Goal: Transaction & Acquisition: Purchase product/service

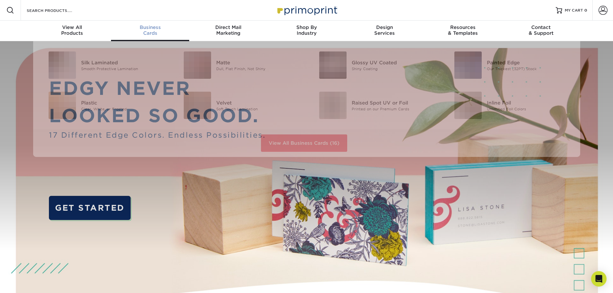
click at [167, 36] on link "Business Cards" at bounding box center [150, 31] width 78 height 21
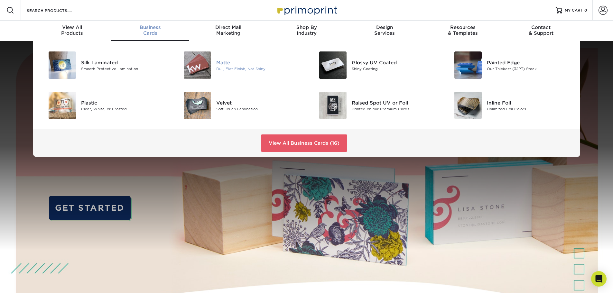
click at [244, 68] on div "Dull, Flat Finish, Not Shiny" at bounding box center [258, 68] width 85 height 5
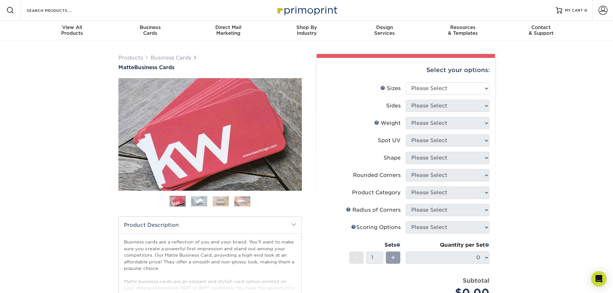
click at [145, 38] on link "Business Cards" at bounding box center [150, 31] width 78 height 21
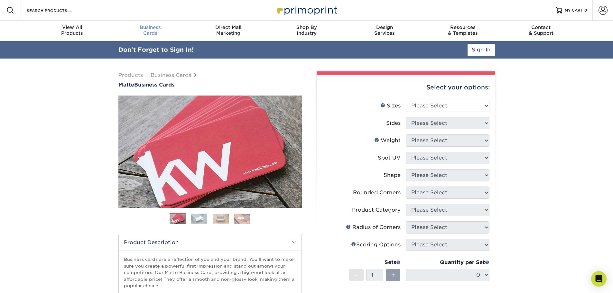
click at [148, 27] on span "Business" at bounding box center [150, 27] width 78 height 6
click at [149, 28] on span "Business" at bounding box center [150, 27] width 78 height 6
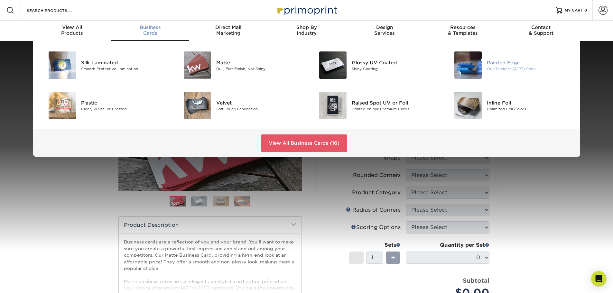
click at [472, 67] on img at bounding box center [467, 64] width 27 height 27
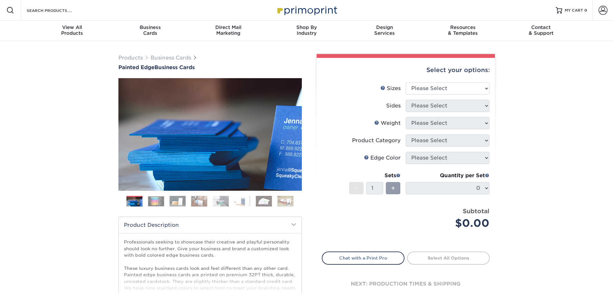
click at [453, 78] on div "Select your options:" at bounding box center [406, 70] width 168 height 24
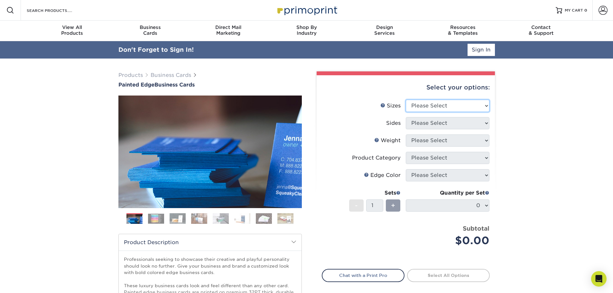
click at [431, 110] on select "Please Select 2" x 3.5" - Standard 2.125" x 3.375" - European 2.5" x 2.5" - Squ…" at bounding box center [448, 106] width 84 height 12
select select "2.00x3.50"
click at [406, 100] on select "Please Select 2" x 3.5" - Standard 2.125" x 3.375" - European 2.5" x 2.5" - Squ…" at bounding box center [448, 106] width 84 height 12
click at [429, 127] on select "Please Select Print Both Sides Print Front Only" at bounding box center [448, 123] width 84 height 12
select select "13abbda7-1d64-4f25-8bb2-c179b224825d"
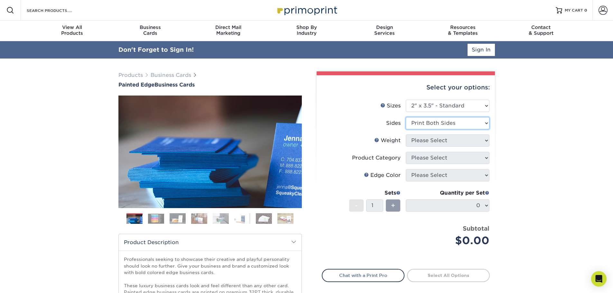
click at [406, 117] on select "Please Select Print Both Sides Print Front Only" at bounding box center [448, 123] width 84 height 12
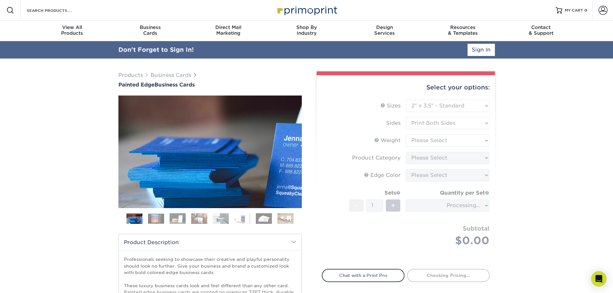
click at [435, 143] on form "Sizes Help Sizes Please Select 2" x 3.5" - Standard 2.125" x 3.375" - European …" at bounding box center [406, 181] width 168 height 162
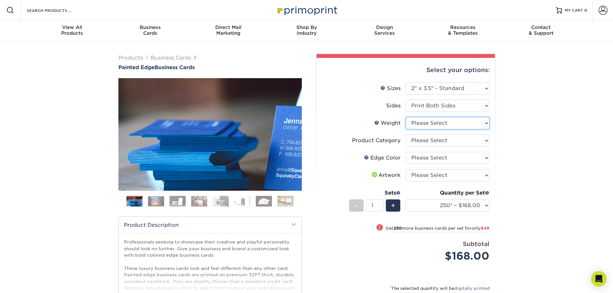
click at [433, 124] on select "Please Select 32PTUC" at bounding box center [448, 123] width 84 height 12
select select "32PTUC"
click at [406, 117] on select "Please Select 32PTUC" at bounding box center [448, 123] width 84 height 12
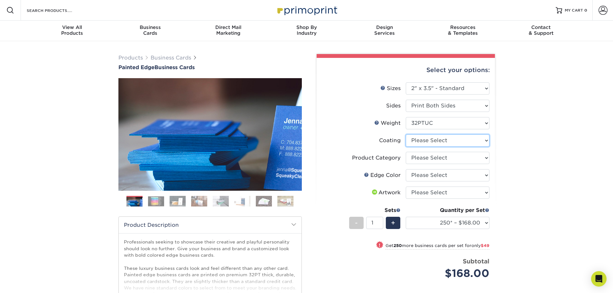
click at [429, 139] on select at bounding box center [448, 140] width 84 height 12
select select "3e7618de-abca-4bda-9f97-8b9129e913d8"
click at [406, 134] on select at bounding box center [448, 140] width 84 height 12
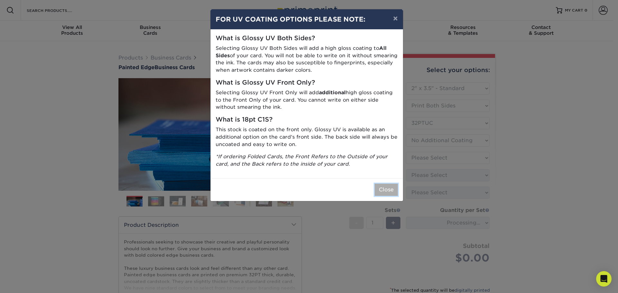
click at [377, 191] on button "Close" at bounding box center [385, 190] width 23 height 12
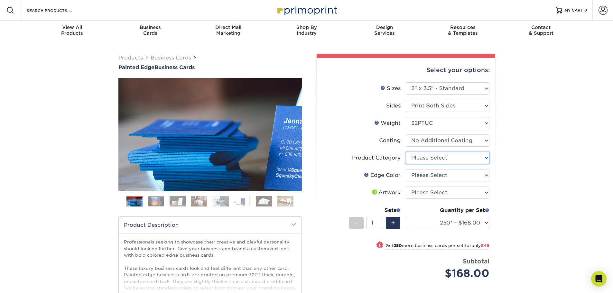
click at [428, 157] on select "Please Select Business Cards" at bounding box center [448, 158] width 84 height 12
select select "3b5148f1-0588-4f88-a218-97bcfdce65c1"
click at [406, 152] on select "Please Select Business Cards" at bounding box center [448, 158] width 84 height 12
click at [432, 173] on select "Please Select Charcoal Black Brown Blue Pearlescent Blue Pearlescent Gold Pearl…" at bounding box center [448, 175] width 84 height 12
select select "e42633f1-b123-4179-bb8a-cf3a693d9207"
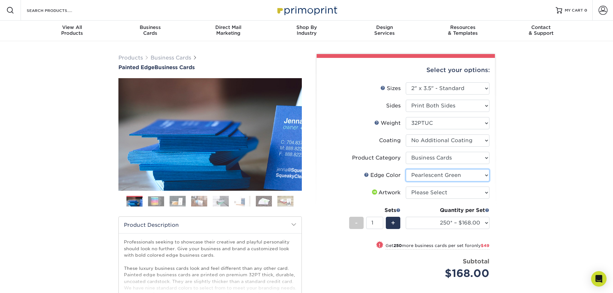
click at [406, 169] on select "Please Select Charcoal Black Brown Blue Pearlescent Blue Pearlescent Gold Pearl…" at bounding box center [448, 175] width 84 height 12
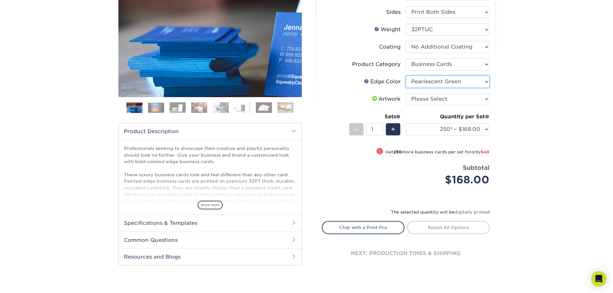
scroll to position [97, 0]
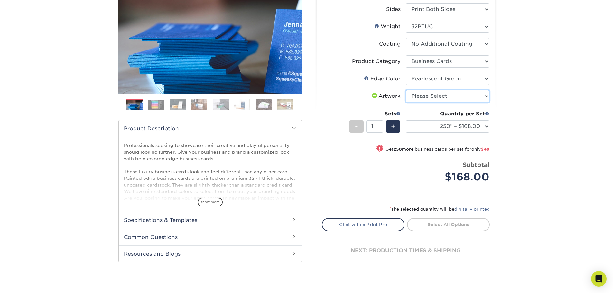
click at [419, 101] on select "Please Select I will upload files I need a design - $100" at bounding box center [448, 96] width 84 height 12
select select "upload"
click at [406, 90] on select "Please Select I will upload files I need a design - $100" at bounding box center [448, 96] width 84 height 12
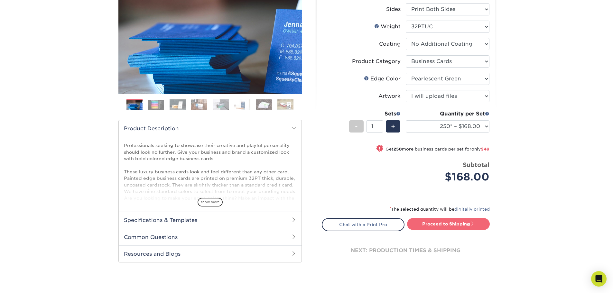
click at [428, 223] on link "Proceed to Shipping" at bounding box center [448, 224] width 83 height 12
type input "Set 1"
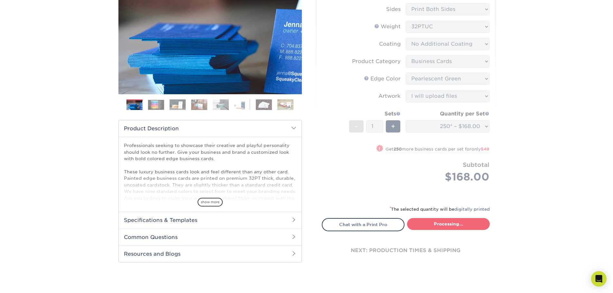
select select "b1d50ed3-fc81-464d-a1d8-d1915fbce704"
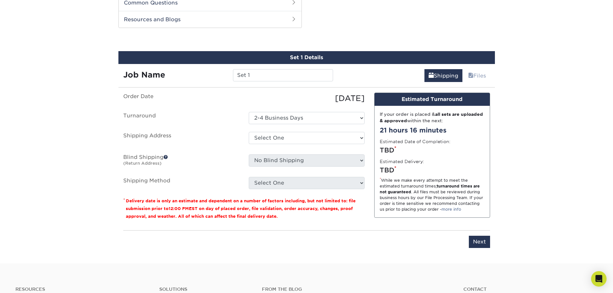
scroll to position [332, 0]
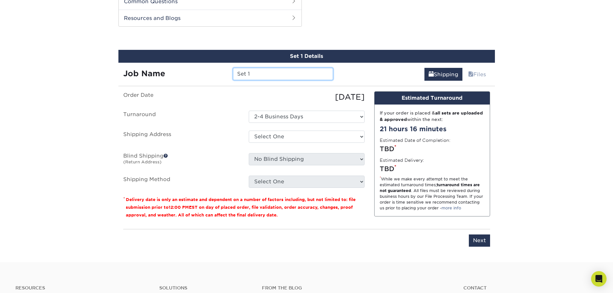
click at [282, 79] on input "Set 1" at bounding box center [283, 74] width 100 height 12
type input "[PERSON_NAME] Business Cards"
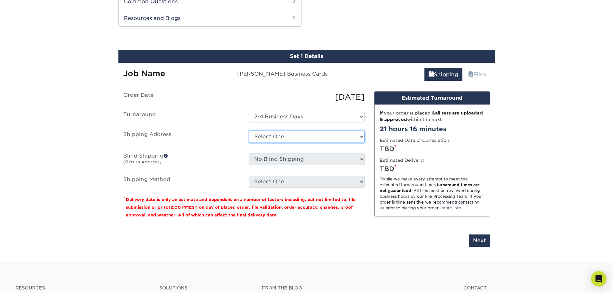
click at [281, 139] on select "Select One + Add New Address - Login" at bounding box center [307, 137] width 116 height 12
click at [296, 131] on select "Select One + Add New Address - Login" at bounding box center [307, 137] width 116 height 12
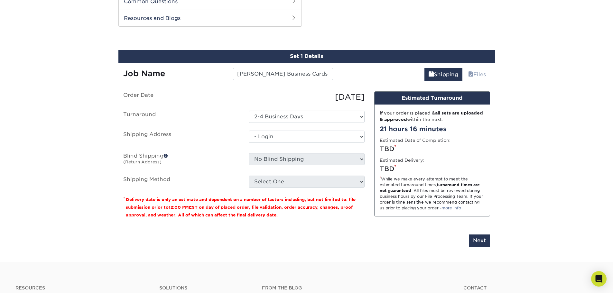
click at [249, 143] on select "Select One + Add New Address - Login" at bounding box center [307, 137] width 116 height 12
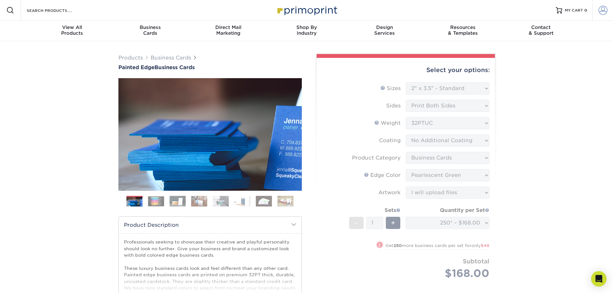
click at [601, 7] on span at bounding box center [602, 10] width 9 height 9
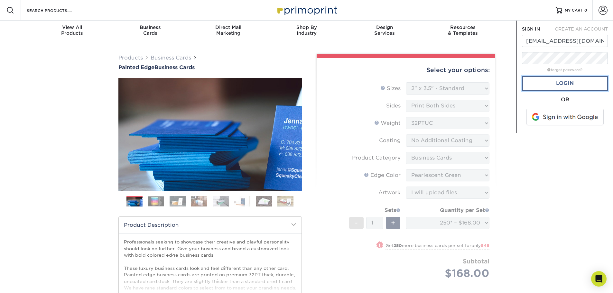
click at [555, 85] on link "Login" at bounding box center [565, 83] width 86 height 15
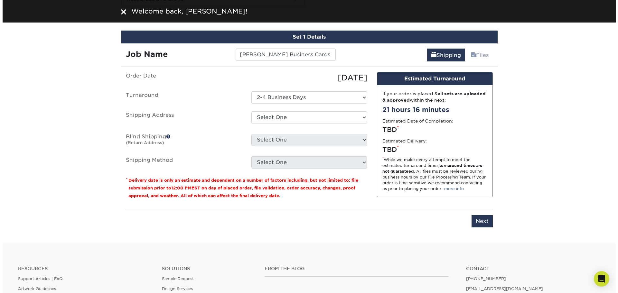
scroll to position [354, 0]
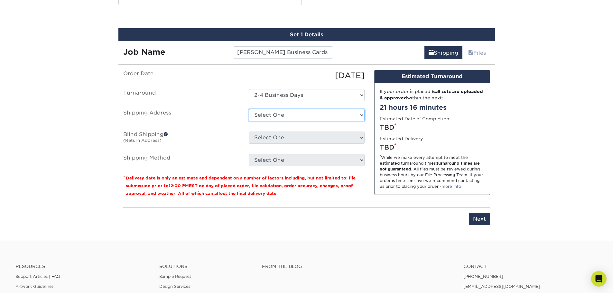
click at [286, 114] on select "Select One 35016 RHODODENDRON DR SE, SNOQUALMIE, WA 2800 156TH AVE SE, BELLEVUE…" at bounding box center [307, 115] width 116 height 12
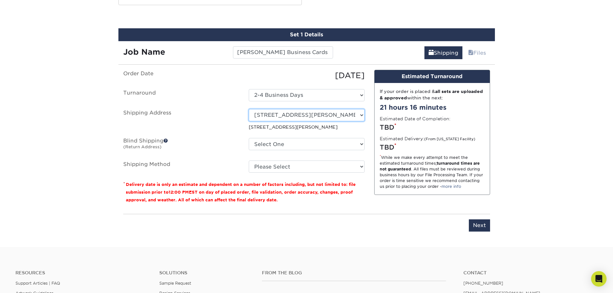
click at [358, 115] on select "Select One 35016 RHODODENDRON DR SE, SNOQUALMIE, WA 2800 156TH AVE SE, BELLEVUE…" at bounding box center [307, 115] width 116 height 12
select select "newaddress"
click at [249, 109] on select "Select One 35016 RHODODENDRON DR SE, SNOQUALMIE, WA 2800 156TH AVE SE, BELLEVUE…" at bounding box center [307, 115] width 116 height 12
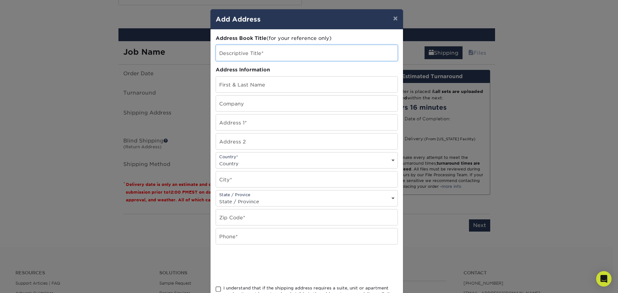
click at [308, 60] on input "text" at bounding box center [306, 53] width 181 height 16
type input "Tribeca NW Real Estate"
click at [263, 80] on input "text" at bounding box center [306, 85] width 181 height 16
type input "[PERSON_NAME]"
type input "Tribeca NW Real Estate"
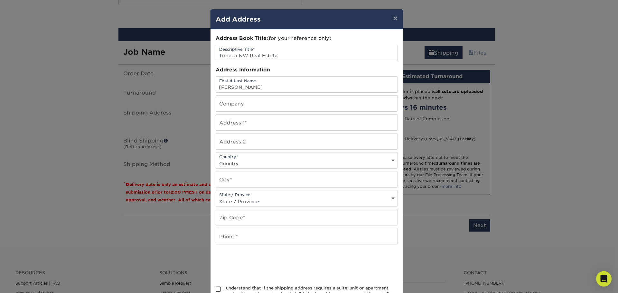
type input "[STREET_ADDRESS][PERSON_NAME]"
select select "US"
type input "Bellevue"
select select "WA"
type input "98004"
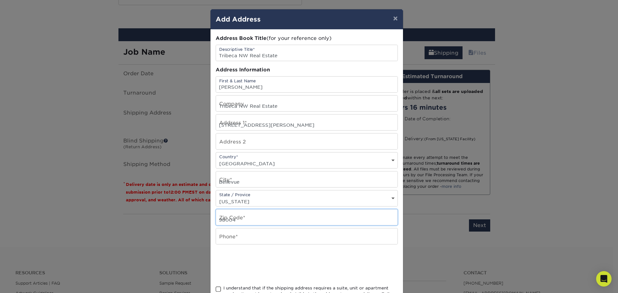
type input "3605400217"
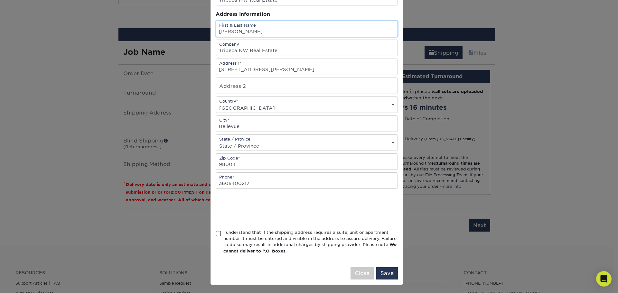
scroll to position [57, 0]
click at [226, 234] on div "I understand that if the shipping address requires a suite, unit or apartment n…" at bounding box center [310, 240] width 174 height 25
click at [0, 0] on input "I understand that if the shipping address requires a suite, unit or apartment n…" at bounding box center [0, 0] width 0 height 0
click at [378, 272] on button "Save" at bounding box center [387, 272] width 22 height 12
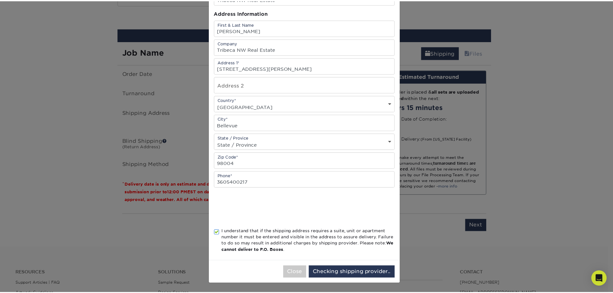
scroll to position [0, 0]
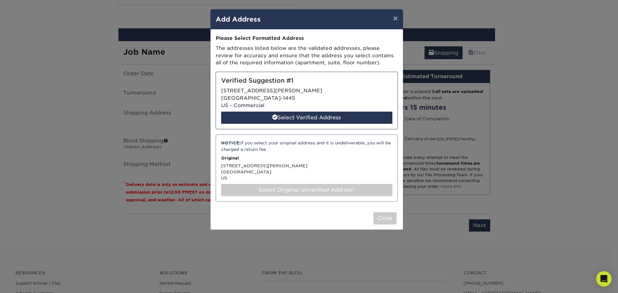
click at [259, 190] on div "Select Original Unverified Address*" at bounding box center [306, 190] width 171 height 12
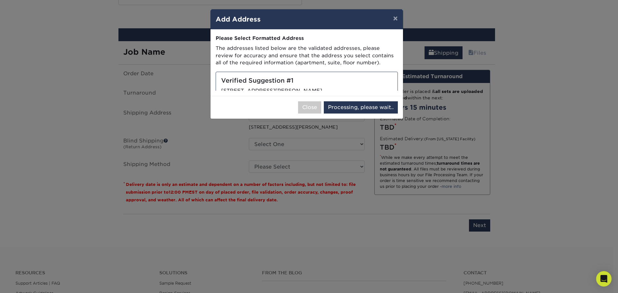
select select "286043"
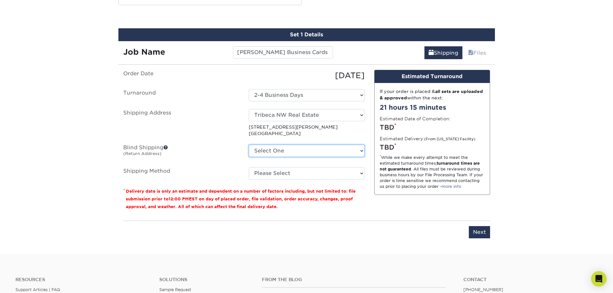
click at [314, 155] on select "Select One 35016 RHODODENDRON DR SE, SNOQUALMIE, WA 2800 156TH AVE SE, BELLEVUE…" at bounding box center [307, 151] width 116 height 12
click at [221, 137] on label "Shipping Address" at bounding box center [180, 123] width 125 height 28
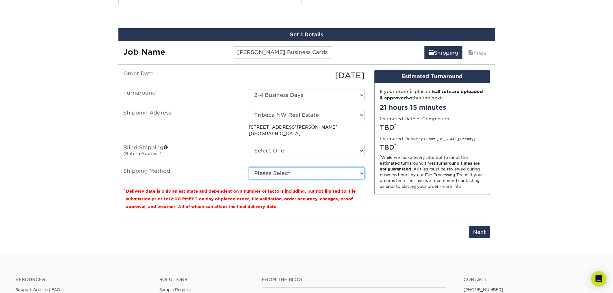
click at [300, 176] on select "Please Select Ground Shipping (+$7.84) 3 Day Shipping Service (+$17.26) 2 Day A…" at bounding box center [307, 173] width 116 height 12
select select "03"
click at [249, 167] on select "Please Select Ground Shipping (+$7.84) 3 Day Shipping Service (+$17.26) 2 Day A…" at bounding box center [307, 173] width 116 height 12
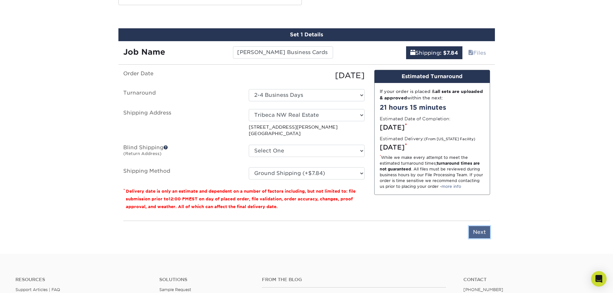
click at [480, 234] on input "Next" at bounding box center [479, 232] width 21 height 12
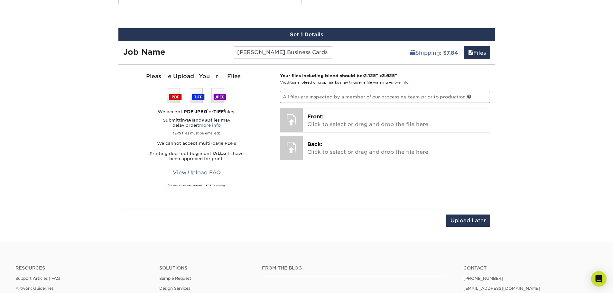
click at [396, 100] on p "All files are inspected by a member of our processing team prior to production." at bounding box center [385, 97] width 210 height 12
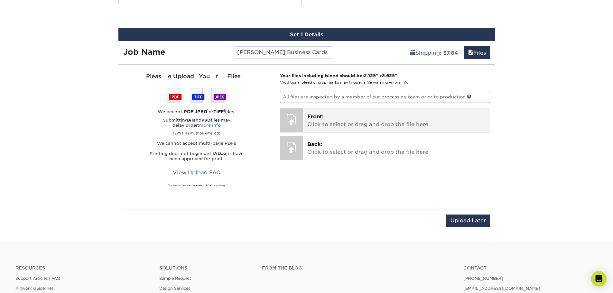
click at [352, 115] on p "Front: Click to select or drag and drop the file here." at bounding box center [396, 120] width 178 height 15
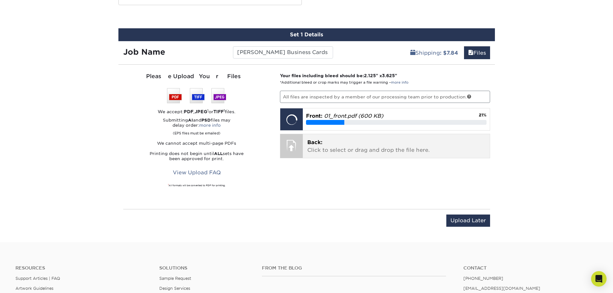
click at [387, 144] on p "Back: Click to select or drag and drop the file here." at bounding box center [396, 146] width 178 height 15
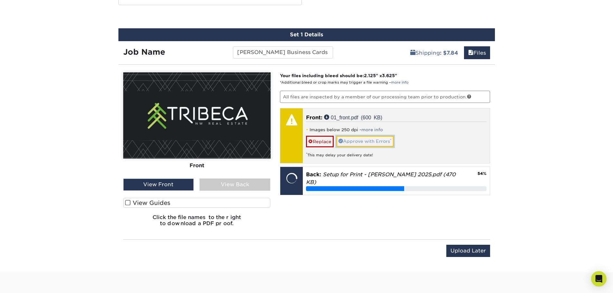
click at [353, 138] on link "Approve with Errors *" at bounding box center [365, 141] width 58 height 11
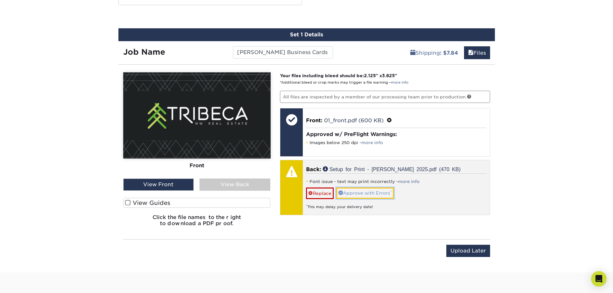
click at [383, 193] on link "Approve with Errors *" at bounding box center [365, 193] width 58 height 11
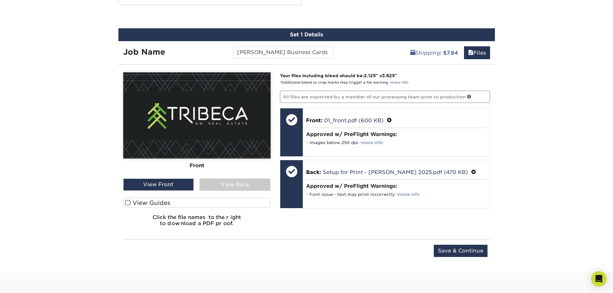
click at [208, 185] on div "View Back" at bounding box center [234, 185] width 71 height 12
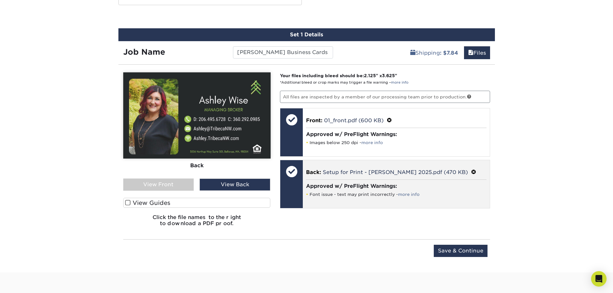
click at [471, 171] on span at bounding box center [473, 172] width 5 height 6
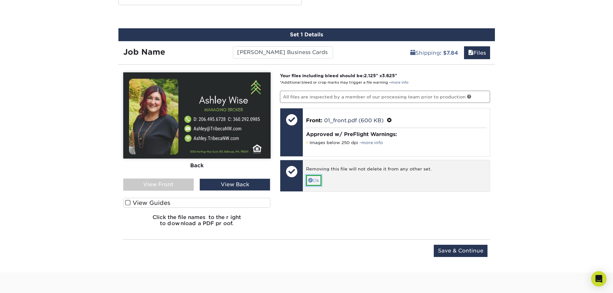
click at [313, 182] on link "Ok" at bounding box center [313, 180] width 15 height 11
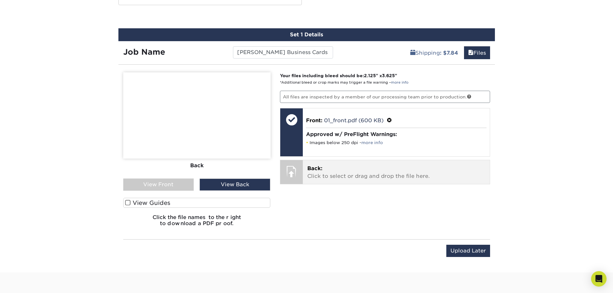
click at [354, 174] on p "Back: Click to select or drag and drop the file here." at bounding box center [396, 172] width 178 height 15
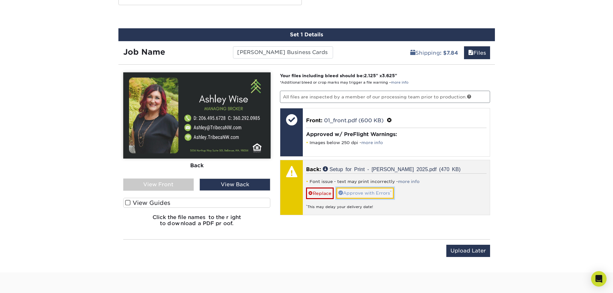
click at [374, 192] on link "Approve with Errors *" at bounding box center [365, 193] width 58 height 11
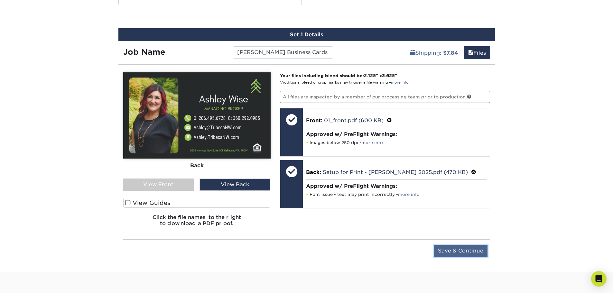
click at [463, 249] on input "Save & Continue" at bounding box center [461, 251] width 54 height 12
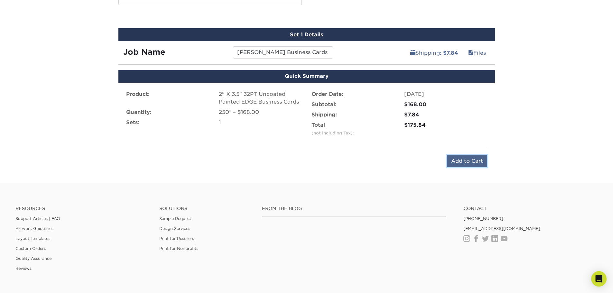
click at [469, 160] on input "Add to Cart" at bounding box center [467, 161] width 40 height 12
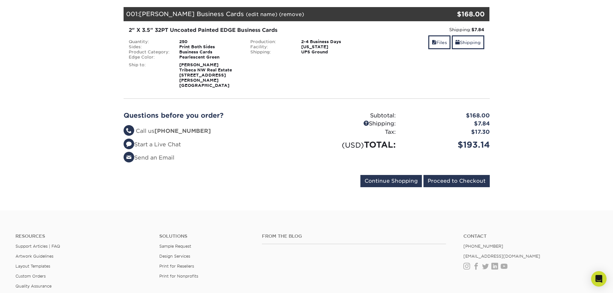
scroll to position [97, 0]
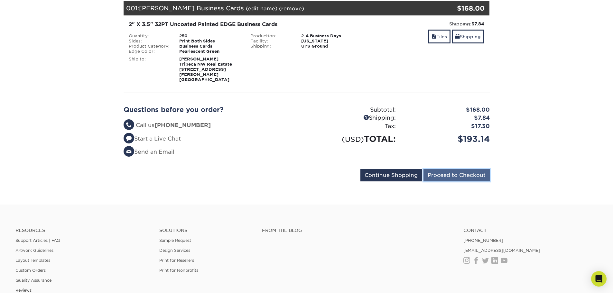
click at [463, 178] on input "Proceed to Checkout" at bounding box center [456, 175] width 66 height 12
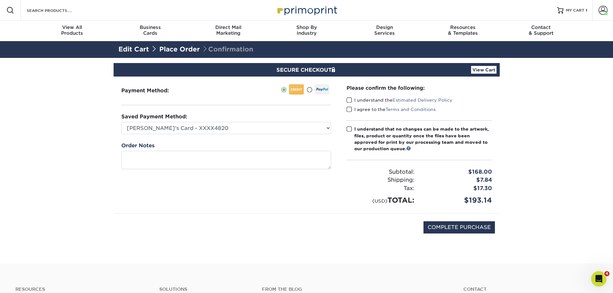
click at [346, 101] on span at bounding box center [348, 100] width 5 height 6
click at [0, 0] on input "I understand the Estimated Delivery Policy" at bounding box center [0, 0] width 0 height 0
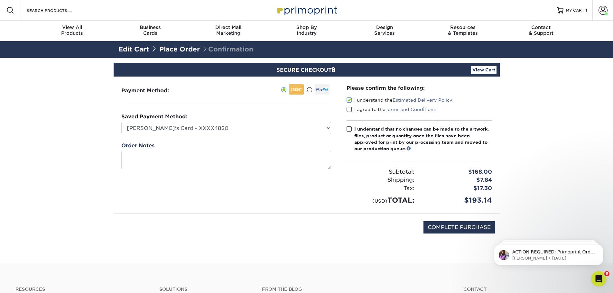
click at [350, 110] on span at bounding box center [348, 109] width 5 height 6
click at [0, 0] on input "I agree to the Terms and Conditions" at bounding box center [0, 0] width 0 height 0
click at [351, 132] on span at bounding box center [348, 129] width 5 height 6
click at [0, 0] on input "I understand that no changes can be made to the artwork, files, product or quan…" at bounding box center [0, 0] width 0 height 0
click at [309, 126] on select "Jamie's Card - XXXX4820 Visa - XXXX7168 American Express - XXXX1014 New Credit …" at bounding box center [226, 128] width 210 height 12
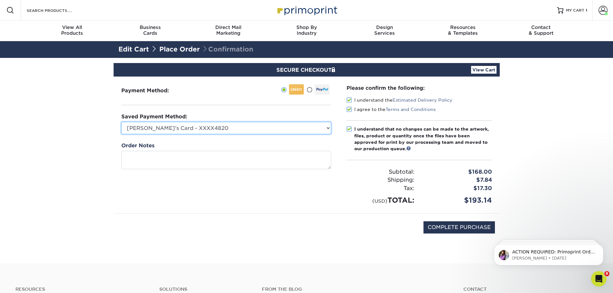
click at [309, 126] on select "Jamie's Card - XXXX4820 Visa - XXXX7168 American Express - XXXX1014 New Credit …" at bounding box center [226, 128] width 210 height 12
click at [307, 130] on select "Jamie's Card - XXXX4820 Visa - XXXX7168 American Express - XXXX1014 New Credit …" at bounding box center [226, 128] width 210 height 12
click at [323, 117] on div "Saved Payment Method: Jamie's Card - XXXX4820 Visa - XXXX7168 American Express …" at bounding box center [226, 123] width 210 height 21
click at [309, 134] on div "Payment Method:" at bounding box center [226, 145] width 225 height 137
click at [309, 119] on div "Saved Payment Method: Jamie's Card - XXXX4820 Visa - XXXX7168 American Express …" at bounding box center [226, 123] width 210 height 21
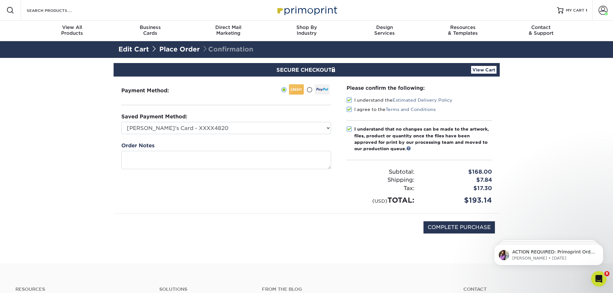
click at [290, 135] on div "Payment Method:" at bounding box center [226, 145] width 225 height 137
click at [292, 126] on select "Jamie's Card - XXXX4820 Visa - XXXX7168 American Express - XXXX1014 New Credit …" at bounding box center [226, 128] width 210 height 12
select select
click at [121, 122] on select "Jamie's Card - XXXX4820 Visa - XXXX7168 American Express - XXXX1014 New Credit …" at bounding box center [226, 128] width 210 height 12
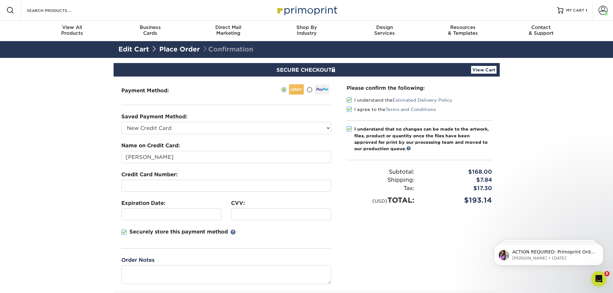
click at [176, 190] on div at bounding box center [226, 186] width 210 height 12
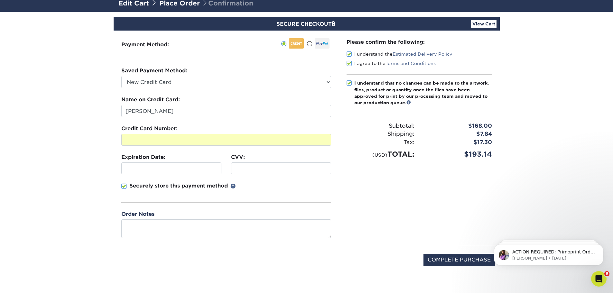
scroll to position [64, 0]
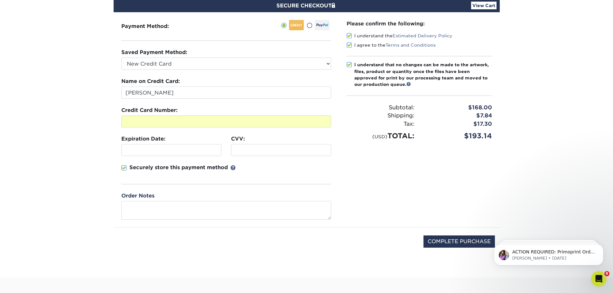
click at [549, 38] on section "SECURE CHECKOUT View Cart Payment Method: Saved Payment Method:" at bounding box center [306, 136] width 613 height 284
click at [401, 193] on div "Please confirm the following: I understand the Estimated Delivery Policy I agre…" at bounding box center [419, 119] width 161 height 215
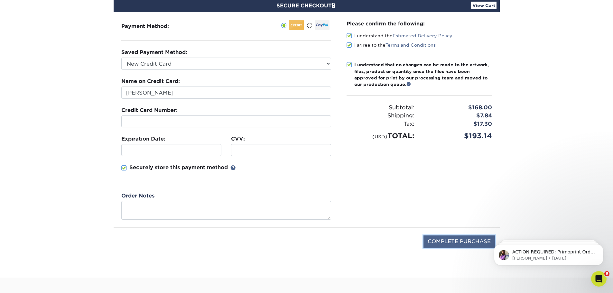
click at [455, 244] on input "COMPLETE PURCHASE" at bounding box center [458, 241] width 71 height 12
type input "PROCESSING, PLEASE WAIT..."
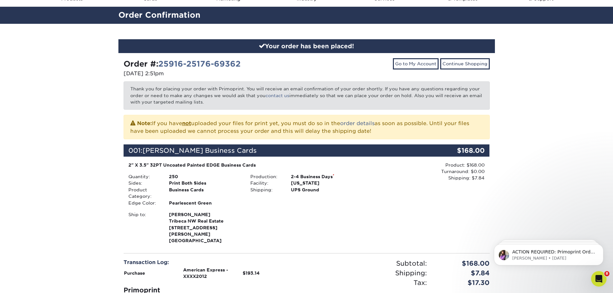
scroll to position [32, 0]
